Goal: Task Accomplishment & Management: Manage account settings

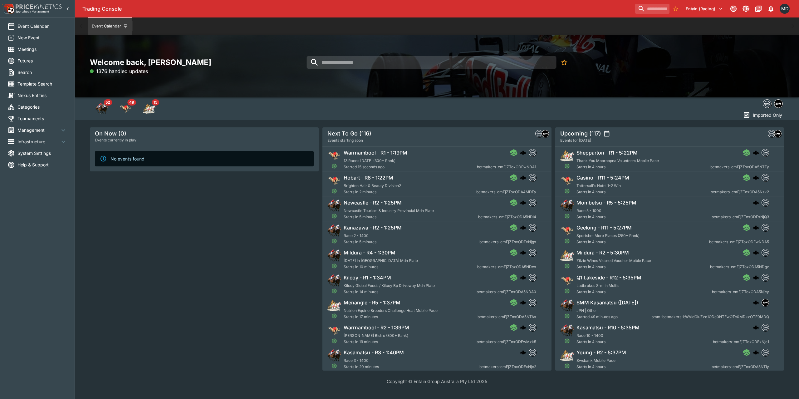
drag, startPoint x: 171, startPoint y: 229, endPoint x: 132, endPoint y: 178, distance: 64.1
click at [168, 224] on div "On Now (0) Events currently in play No events found" at bounding box center [204, 248] width 229 height 243
click at [31, 131] on span "Management" at bounding box center [38, 130] width 42 height 7
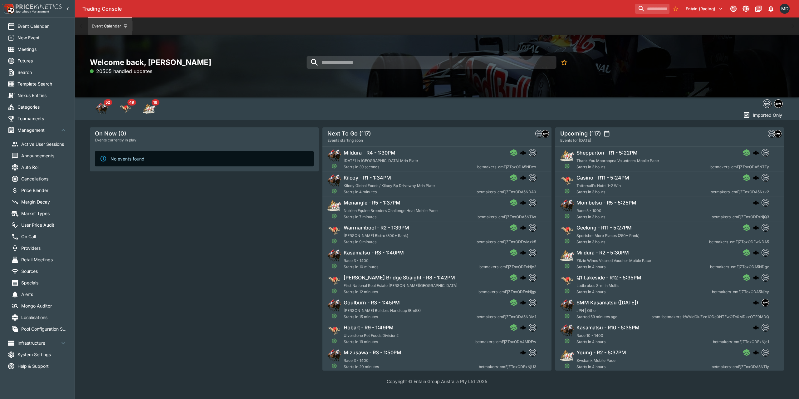
click at [37, 166] on span "Auto Roll" at bounding box center [44, 167] width 46 height 7
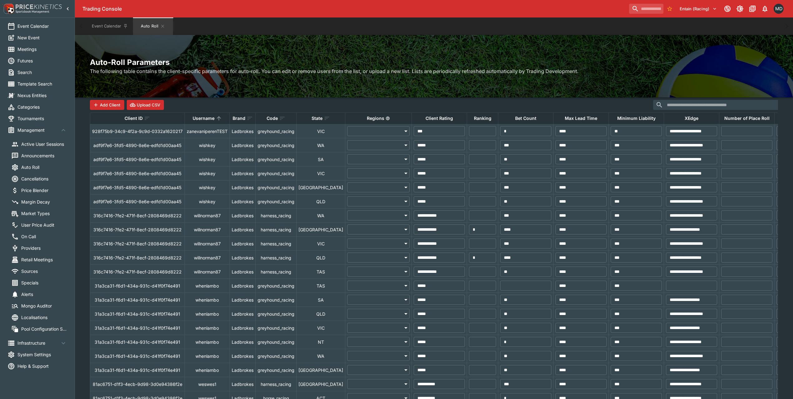
click at [367, 118] on p "Regions" at bounding box center [375, 118] width 17 height 7
click at [367, 117] on p "Regions" at bounding box center [375, 118] width 17 height 7
click at [200, 116] on p "Username" at bounding box center [204, 118] width 22 height 7
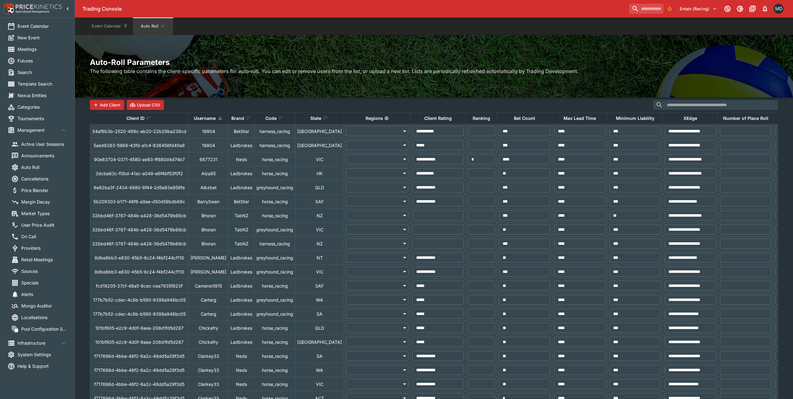
click at [203, 116] on p "Username" at bounding box center [205, 118] width 22 height 7
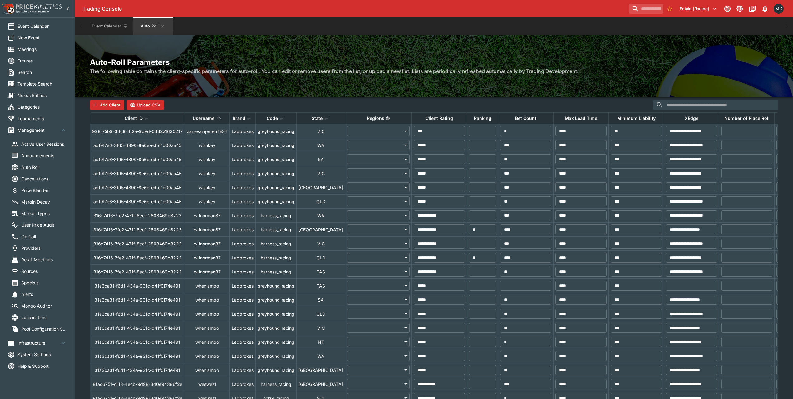
click at [203, 116] on p "Username" at bounding box center [204, 118] width 22 height 7
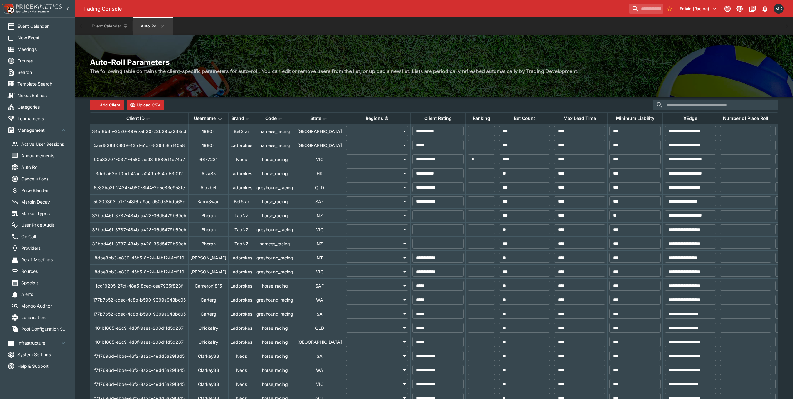
click at [203, 116] on p "Username" at bounding box center [205, 118] width 22 height 7
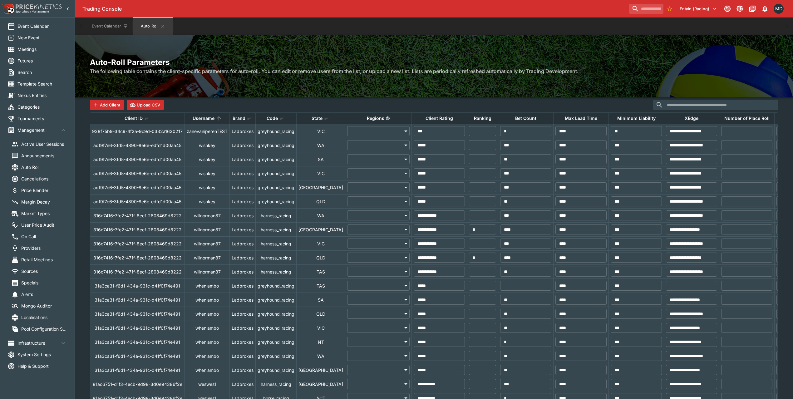
click at [477, 119] on th "Ranking" at bounding box center [482, 119] width 31 height 12
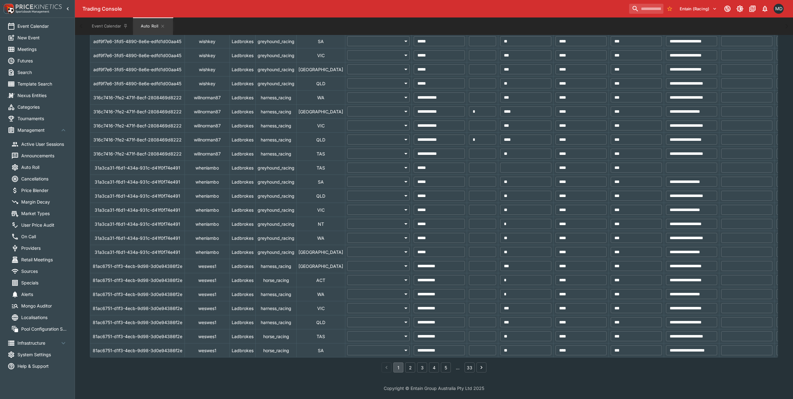
scroll to position [127, 0]
click at [410, 366] on button "2" at bounding box center [410, 368] width 10 height 10
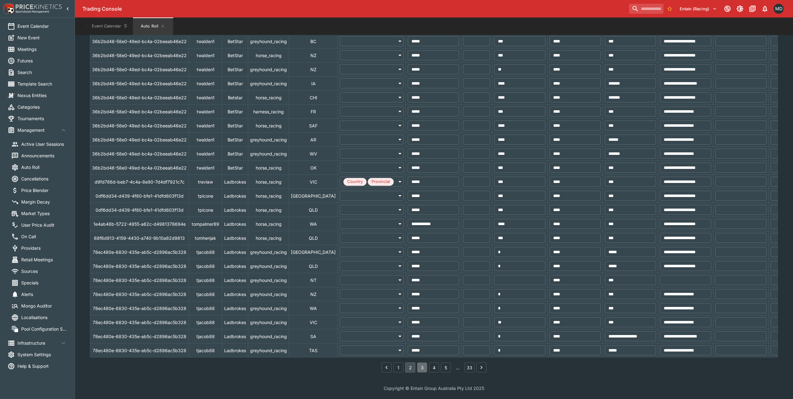
click at [424, 368] on button "3" at bounding box center [422, 368] width 10 height 10
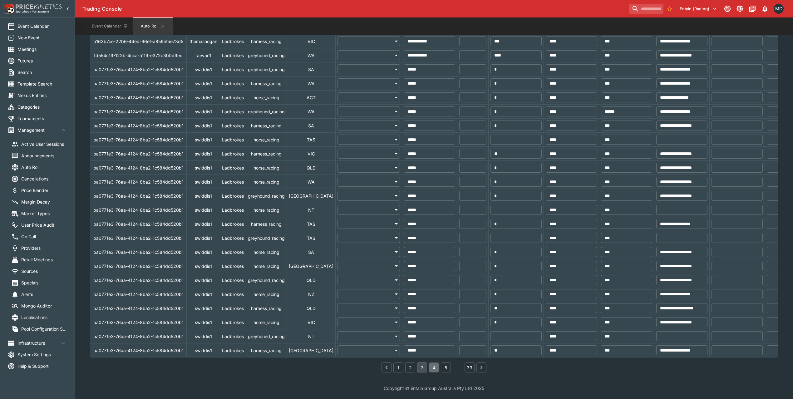
click at [433, 368] on button "4" at bounding box center [434, 368] width 10 height 10
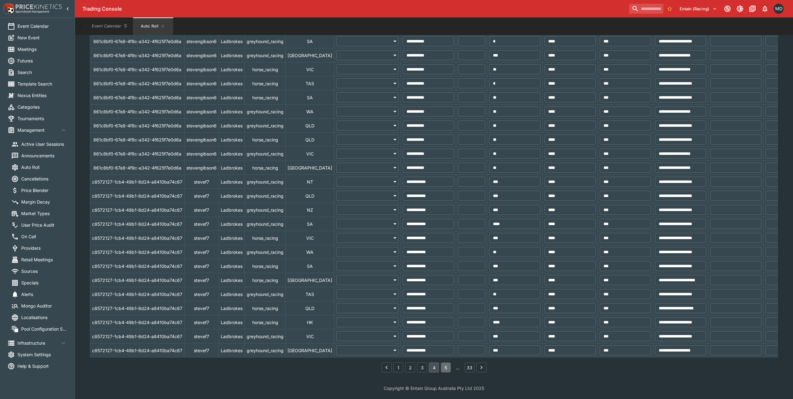
click at [444, 366] on button "5" at bounding box center [446, 368] width 10 height 10
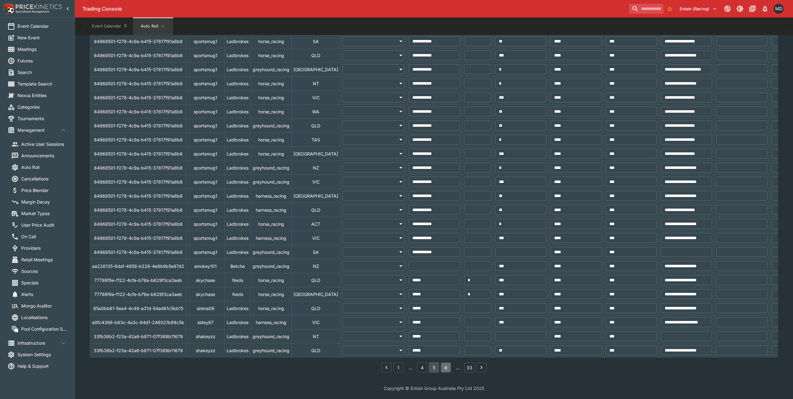
click at [445, 367] on button "6" at bounding box center [446, 368] width 10 height 10
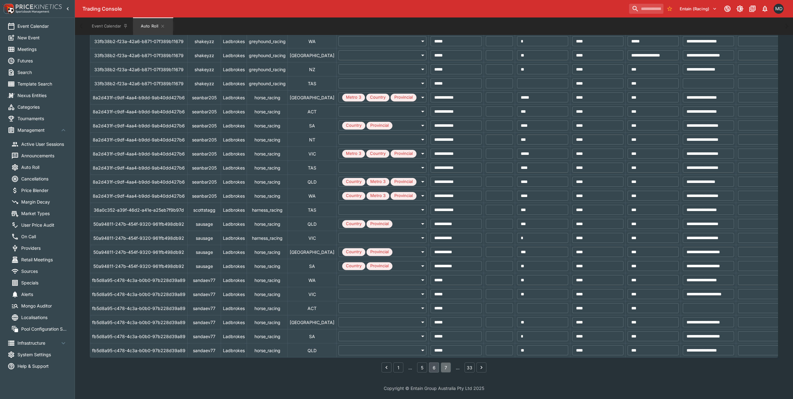
click at [448, 368] on button "7" at bounding box center [446, 368] width 10 height 10
